Goal: Task Accomplishment & Management: Manage account settings

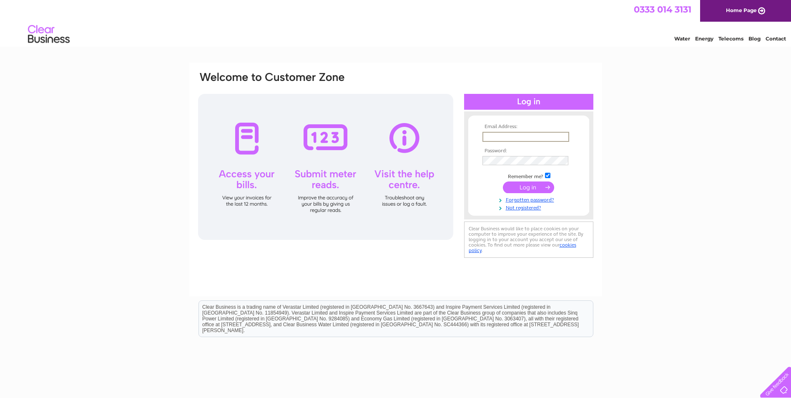
click at [504, 134] on input "text" at bounding box center [525, 137] width 87 height 10
type input "[PERSON_NAME][EMAIL_ADDRESS][DOMAIN_NAME]"
click at [503, 181] on input "submit" at bounding box center [528, 187] width 51 height 12
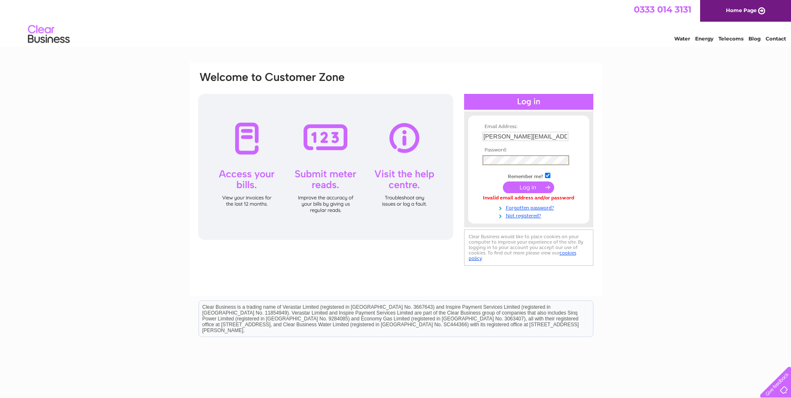
click at [503, 181] on input "submit" at bounding box center [528, 187] width 51 height 12
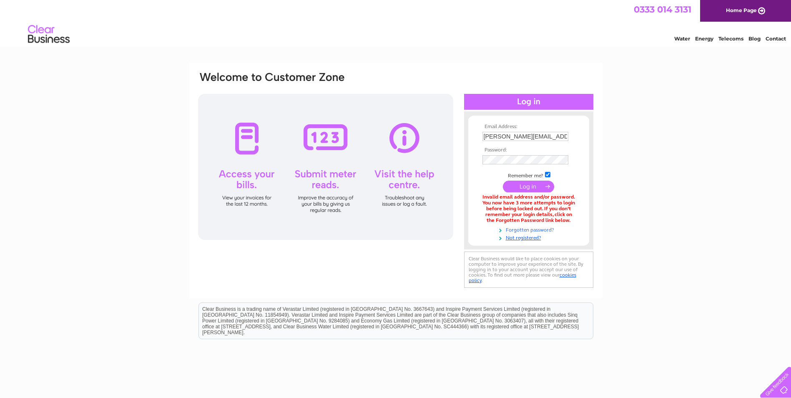
click at [538, 228] on link "Forgotten password?" at bounding box center [529, 229] width 95 height 8
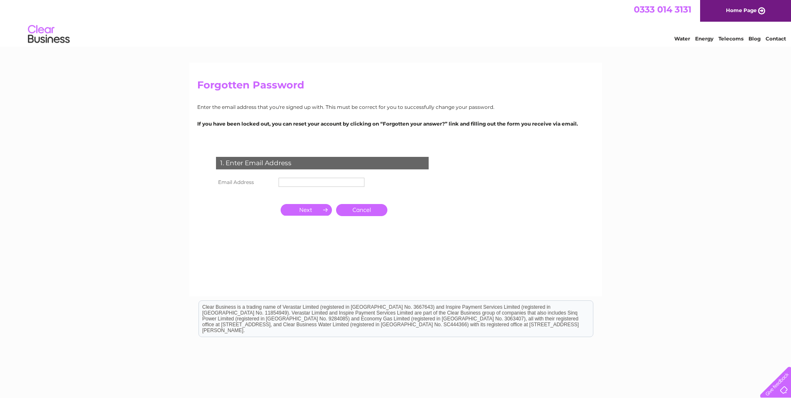
click at [310, 182] on input "text" at bounding box center [321, 182] width 86 height 9
type input "[PERSON_NAME][EMAIL_ADDRESS][DOMAIN_NAME]"
click at [294, 209] on input "button" at bounding box center [306, 211] width 51 height 12
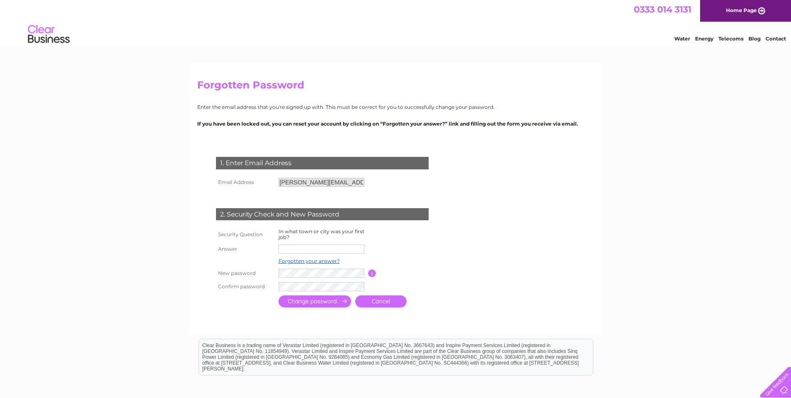
click at [303, 247] on input "text" at bounding box center [321, 248] width 86 height 9
type input "lanark"
click at [278, 296] on input "submit" at bounding box center [314, 302] width 73 height 12
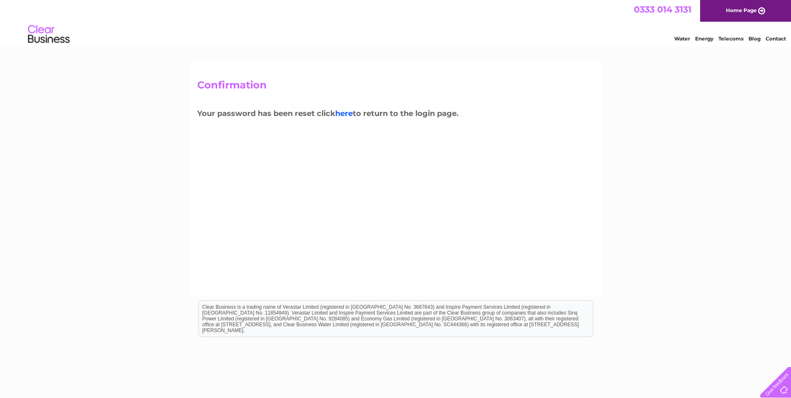
click at [342, 109] on link "here" at bounding box center [344, 113] width 18 height 9
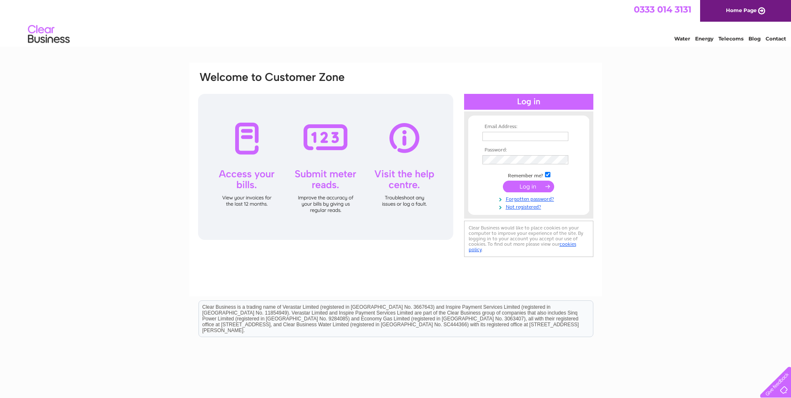
click at [502, 140] on input "text" at bounding box center [525, 136] width 86 height 9
type input "isabel@gmgsales.com"
click at [503, 181] on input "submit" at bounding box center [528, 187] width 51 height 12
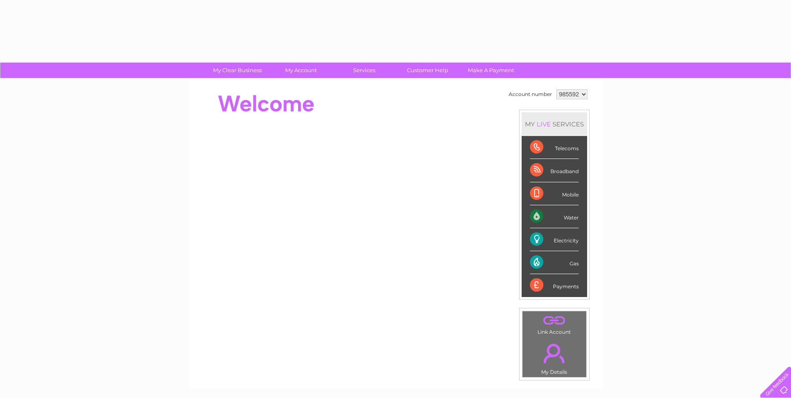
click at [539, 191] on div "Mobile" at bounding box center [554, 193] width 49 height 23
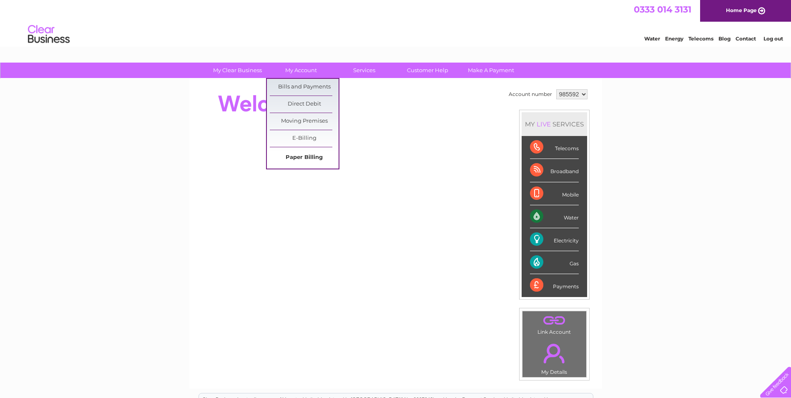
click at [310, 157] on link "Paper Billing" at bounding box center [304, 157] width 69 height 17
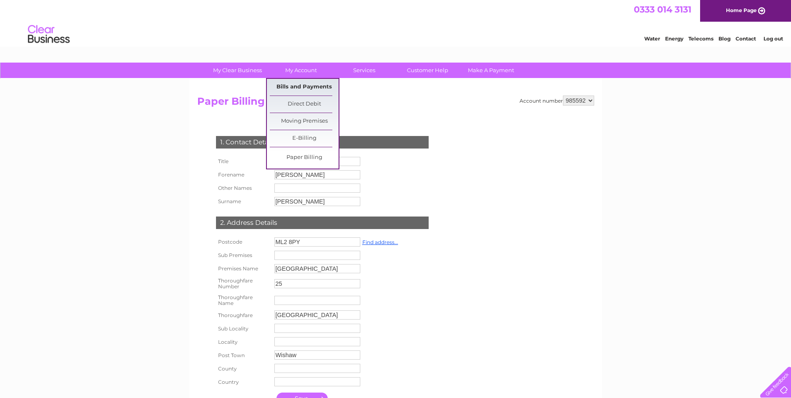
click at [304, 87] on link "Bills and Payments" at bounding box center [304, 87] width 69 height 17
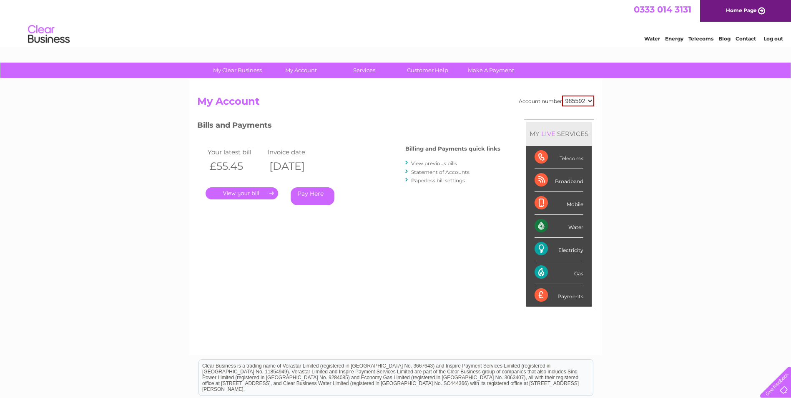
click at [231, 191] on link "." at bounding box center [242, 193] width 73 height 12
click at [270, 193] on link "." at bounding box center [242, 193] width 73 height 12
click at [259, 193] on link "." at bounding box center [242, 193] width 73 height 12
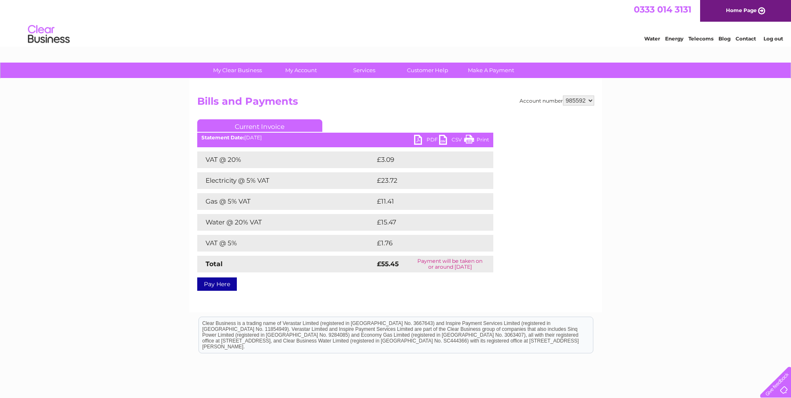
click at [431, 140] on link "PDF" at bounding box center [426, 141] width 25 height 12
